Goal: Task Accomplishment & Management: Use online tool/utility

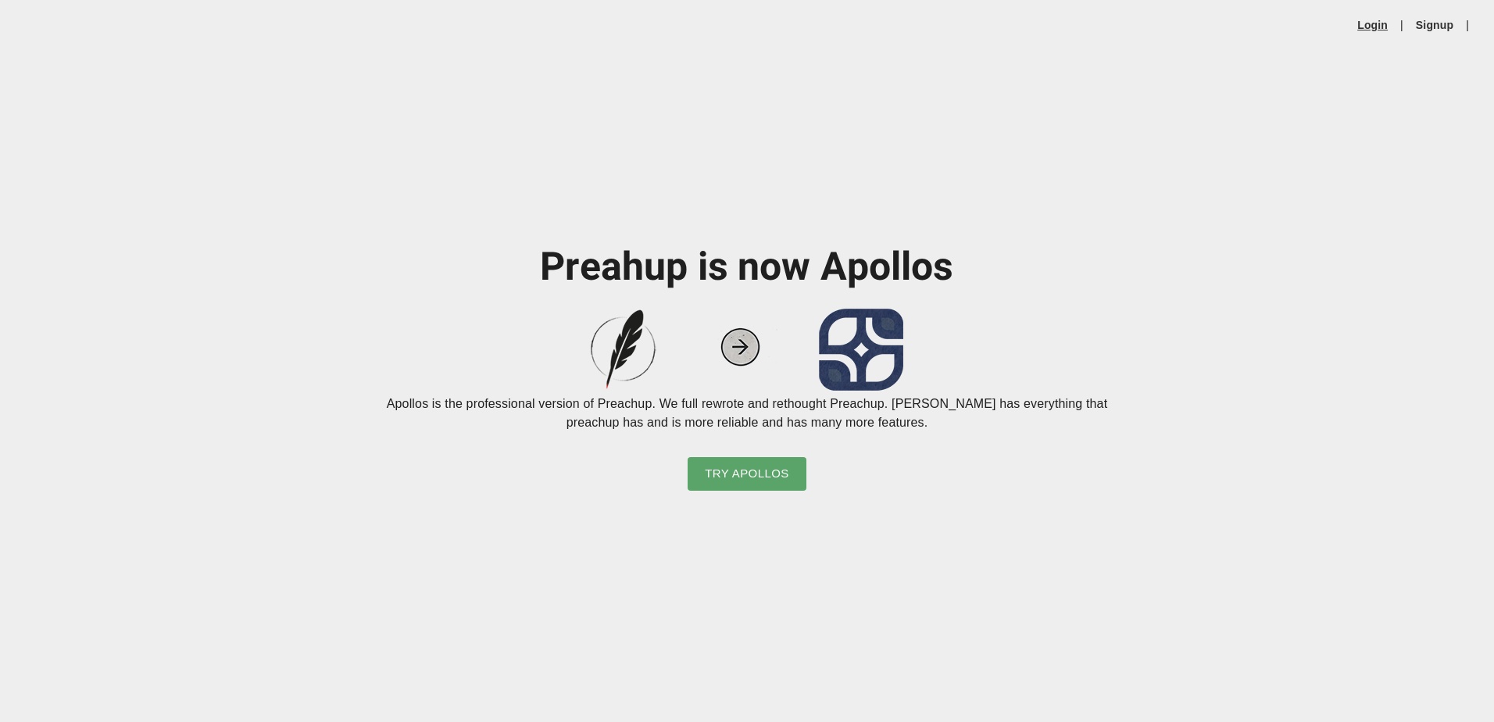
click at [1380, 20] on link "Login" at bounding box center [1372, 25] width 30 height 16
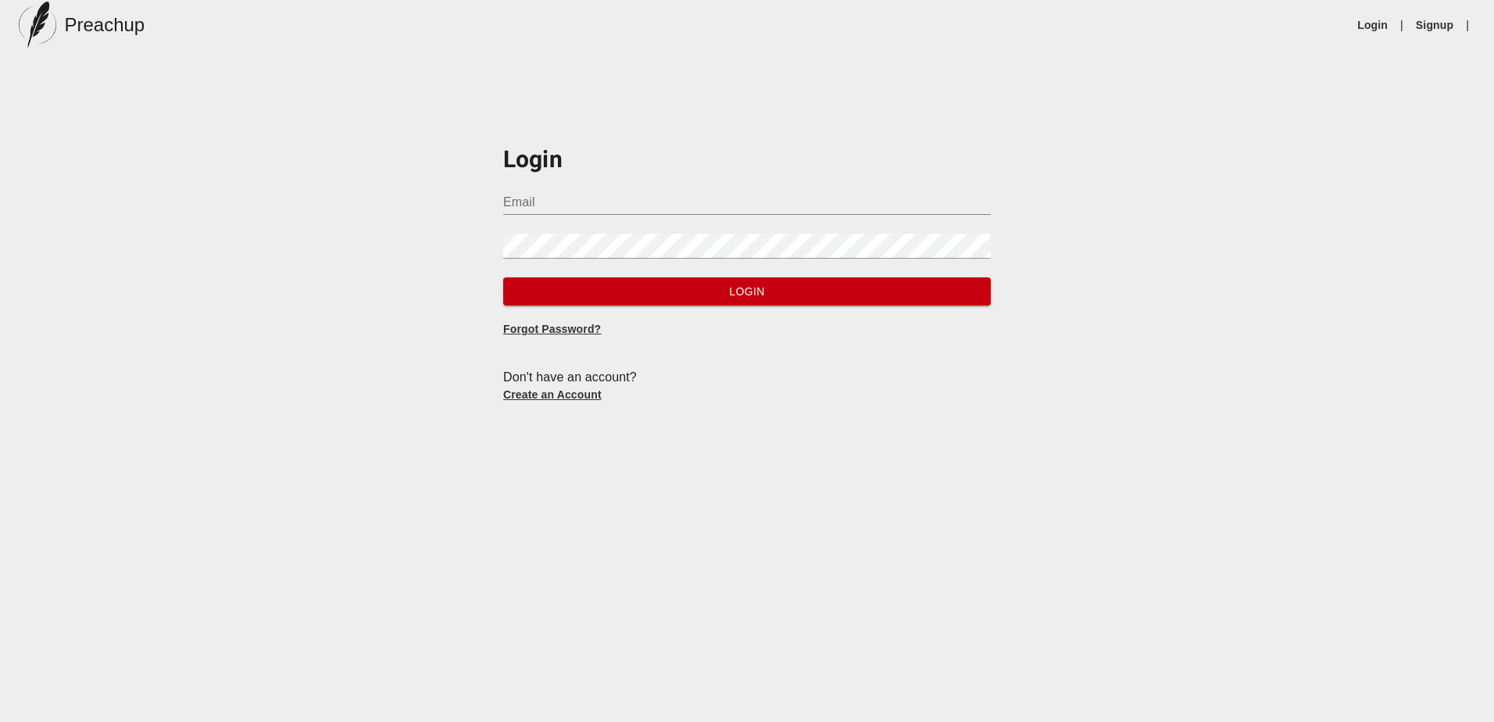
type input "[PERSON_NAME][EMAIL_ADDRESS][DOMAIN_NAME]"
click at [700, 288] on span "Login" at bounding box center [747, 292] width 463 height 20
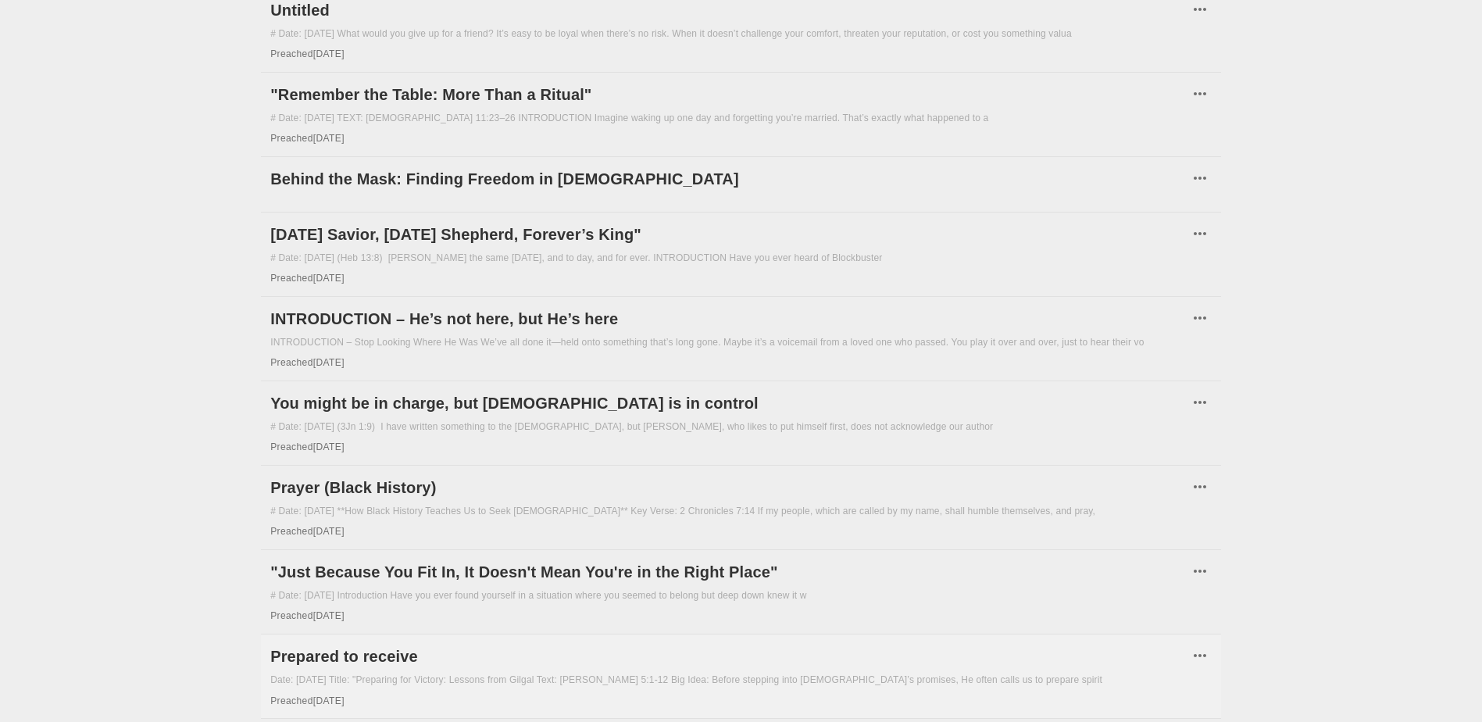
scroll to position [941, 0]
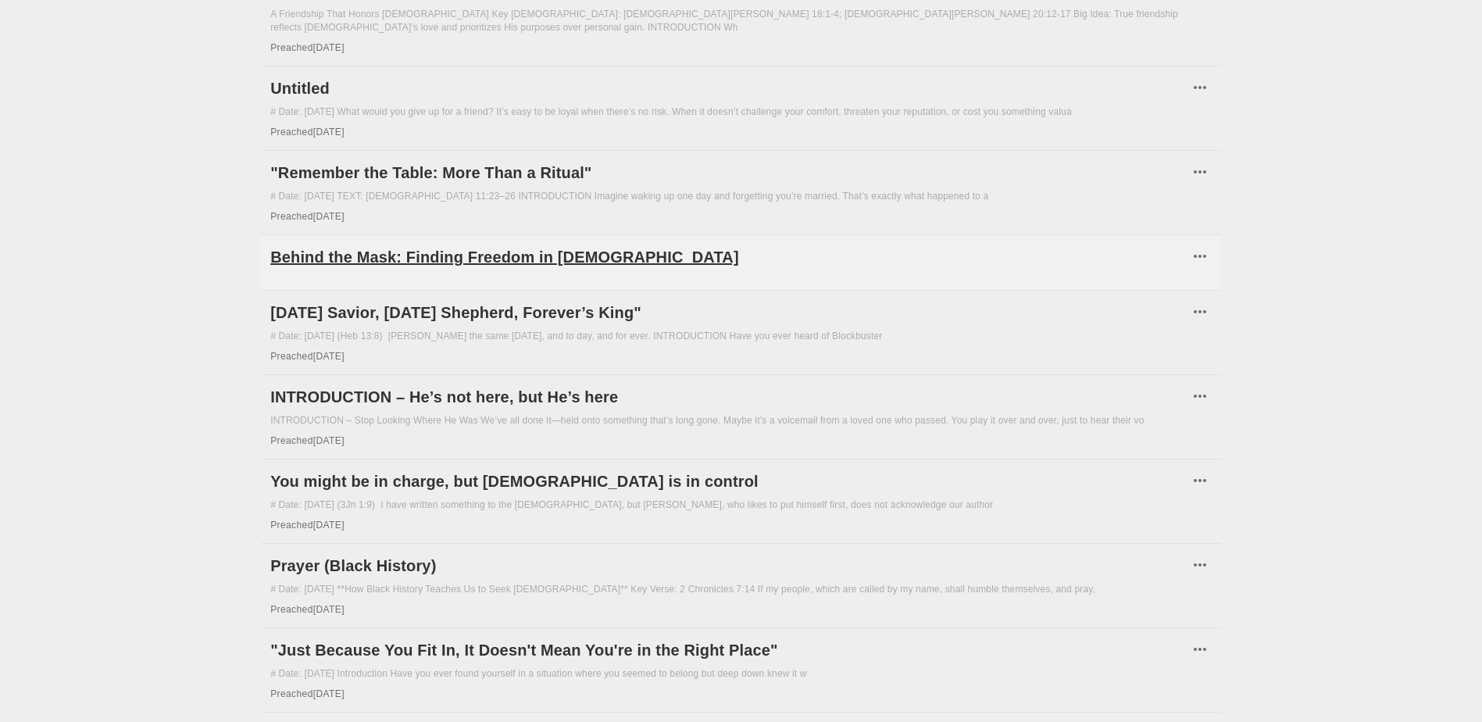
click at [466, 245] on h6 "Behind the Mask: Finding Freedom in [DEMOGRAPHIC_DATA]" at bounding box center [729, 257] width 918 height 25
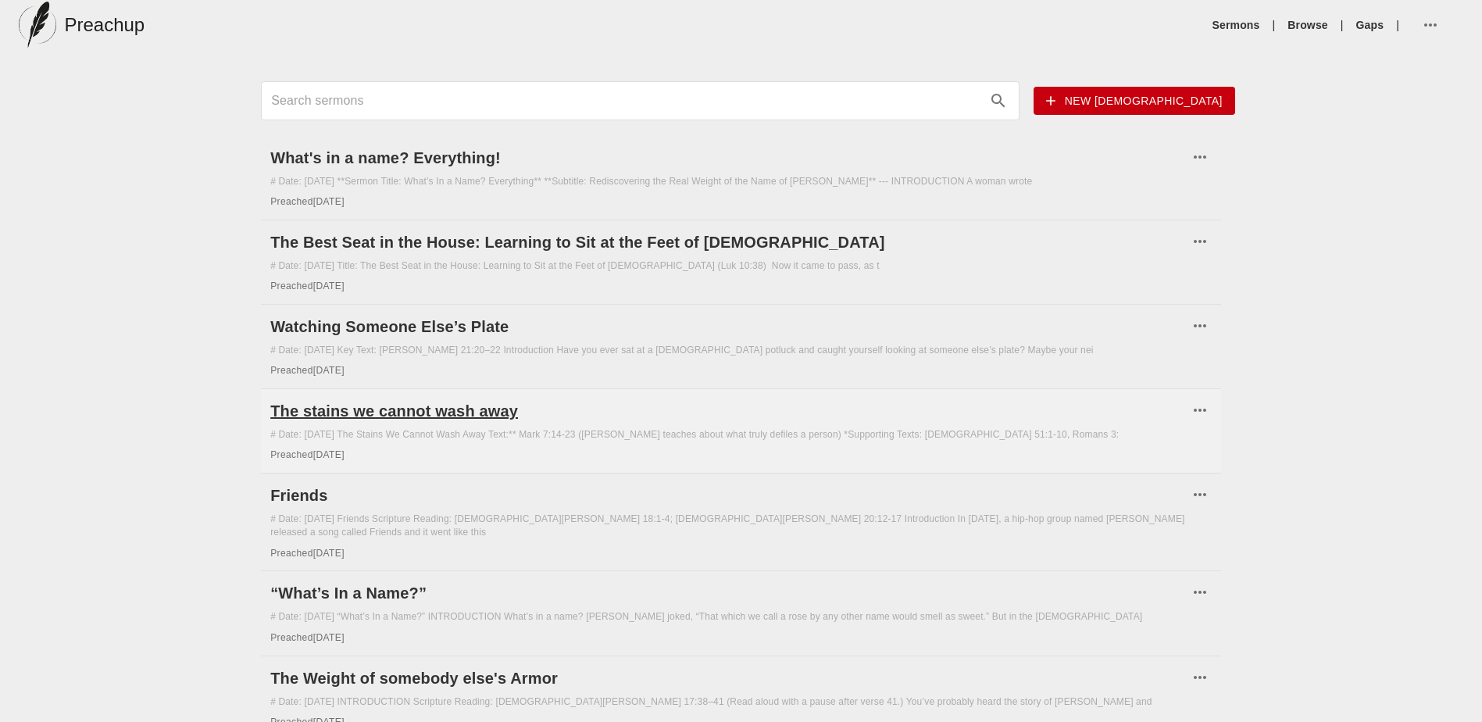
click at [360, 419] on h6 "The stains we cannot wash away" at bounding box center [729, 410] width 918 height 25
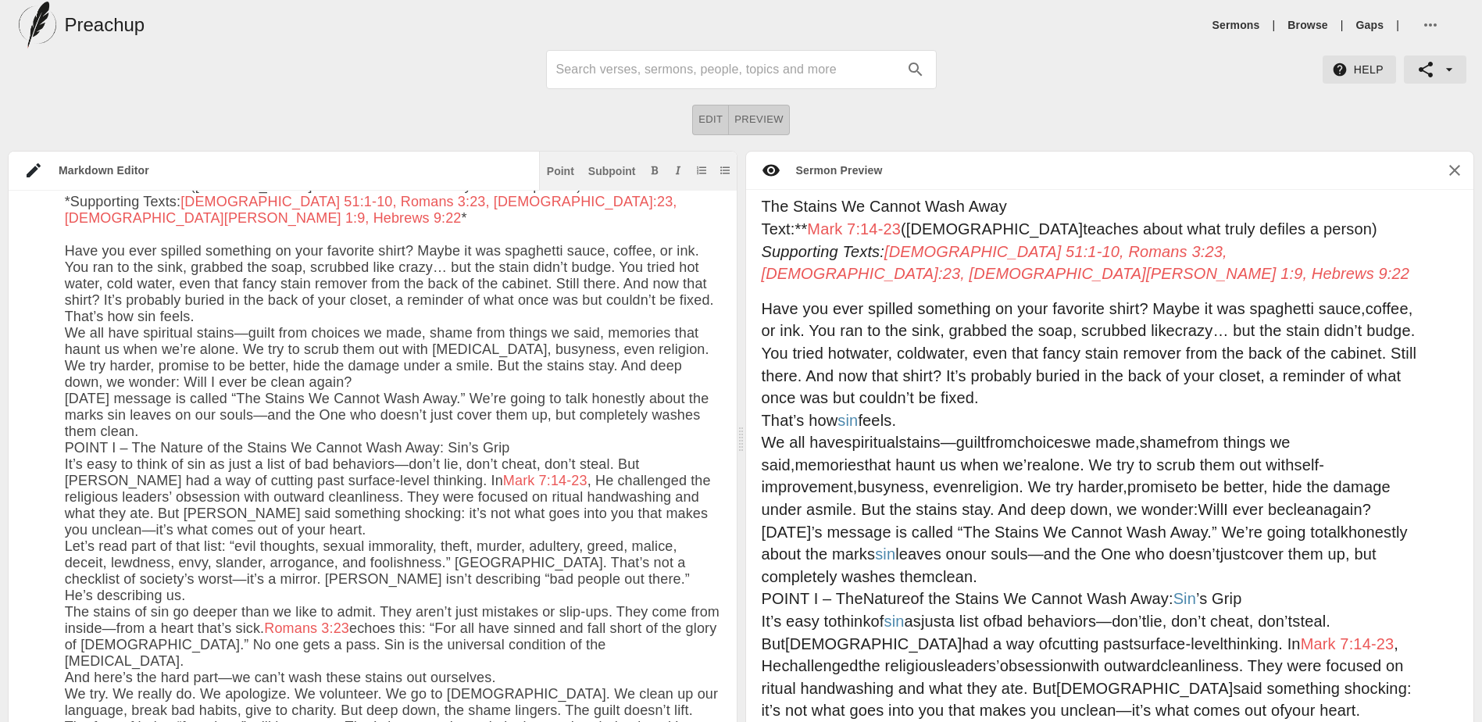
scroll to position [16, 0]
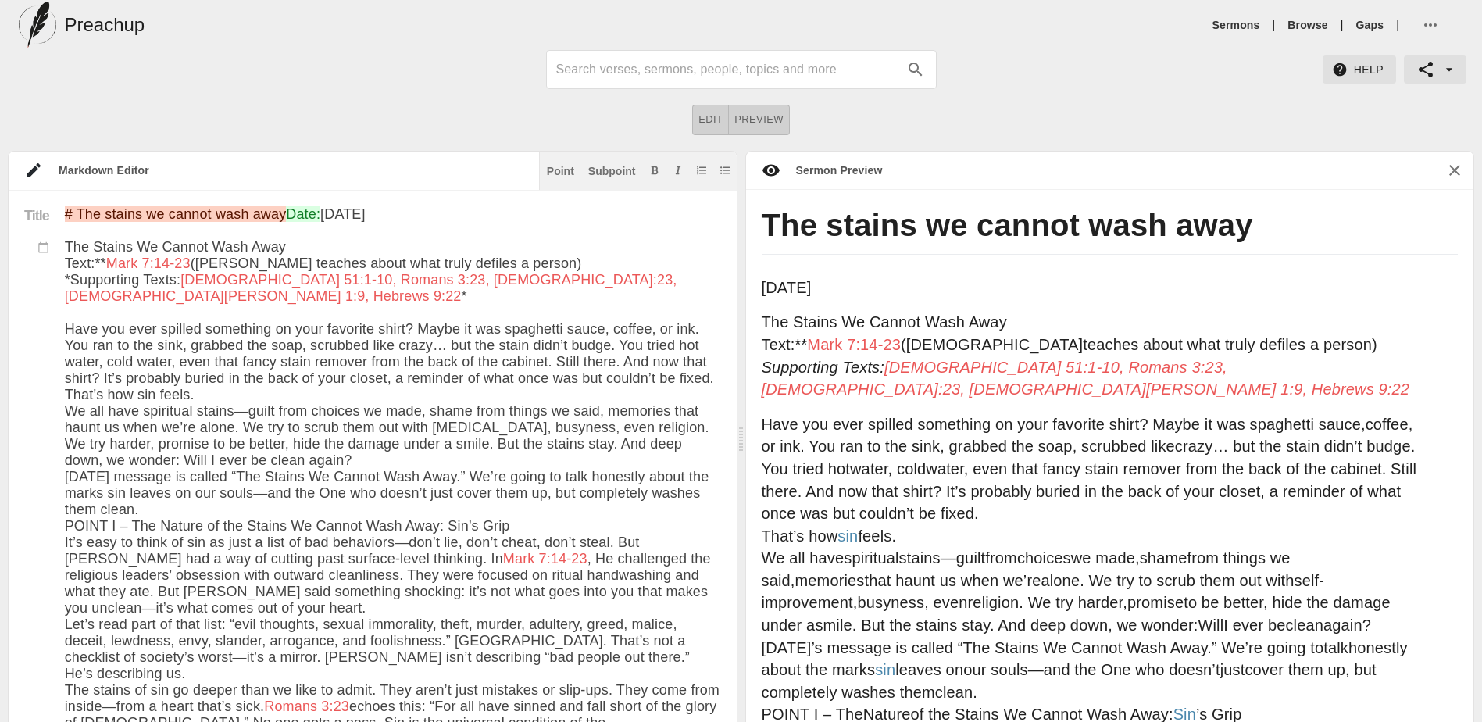
drag, startPoint x: 57, startPoint y: 274, endPoint x: 266, endPoint y: 339, distance: 219.2
drag, startPoint x: 85, startPoint y: 455, endPoint x: 368, endPoint y: 243, distance: 353.8
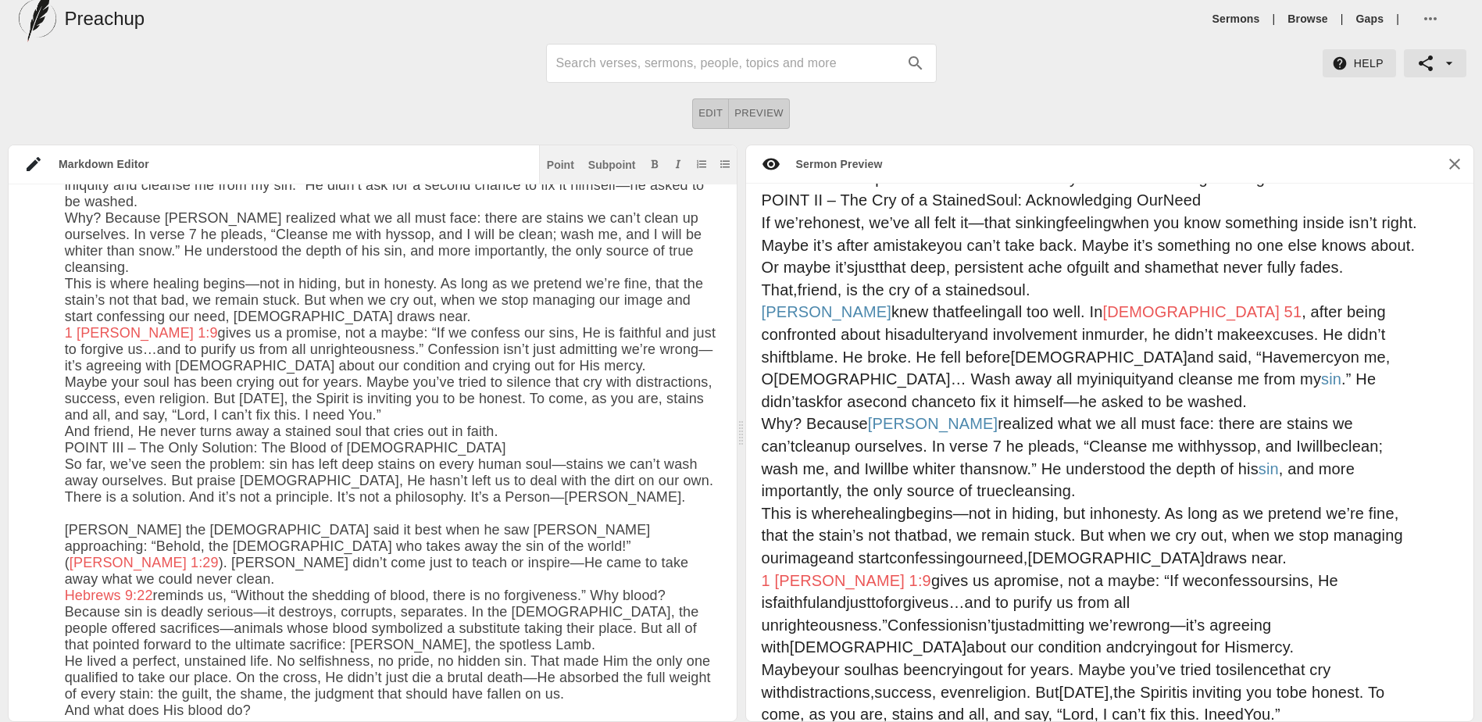
scroll to position [0, 0]
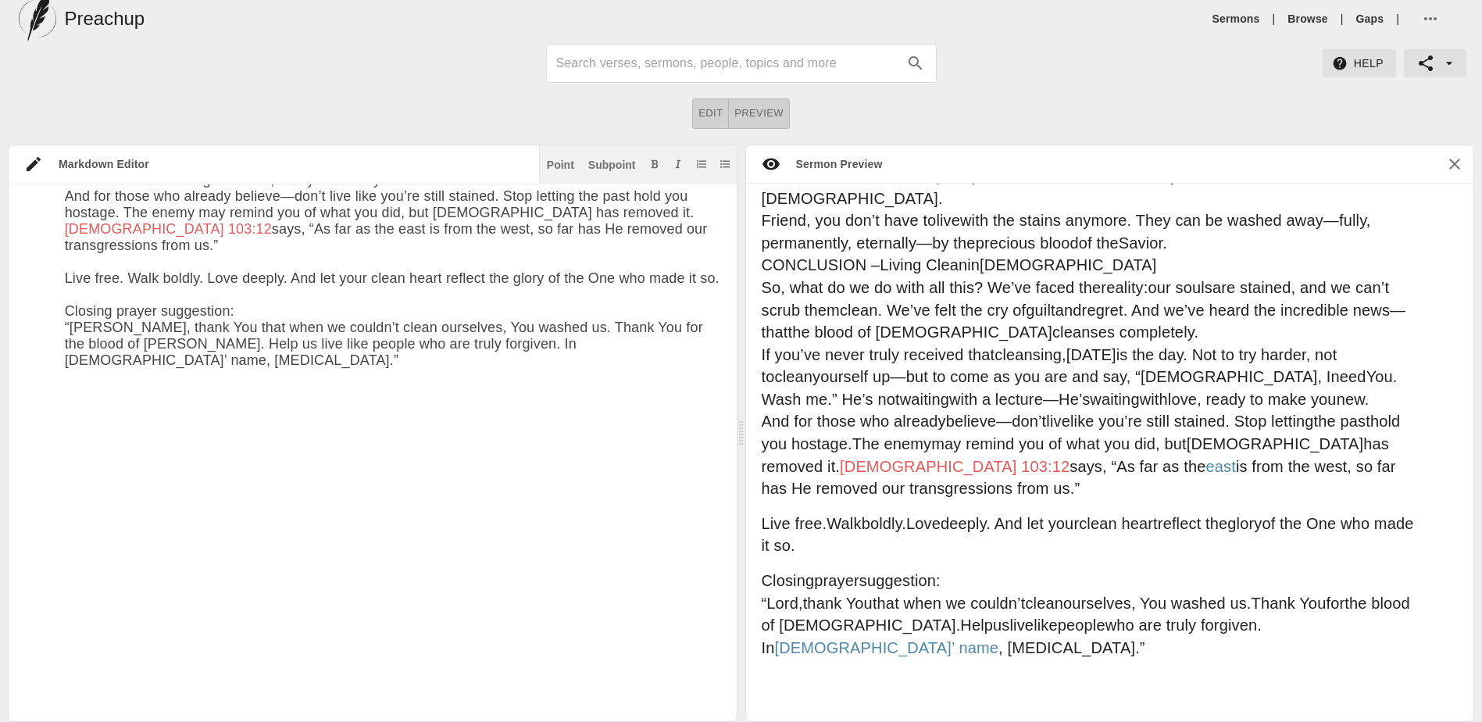
drag, startPoint x: 65, startPoint y: 270, endPoint x: 583, endPoint y: 645, distance: 639.5
